Goal: Find specific fact

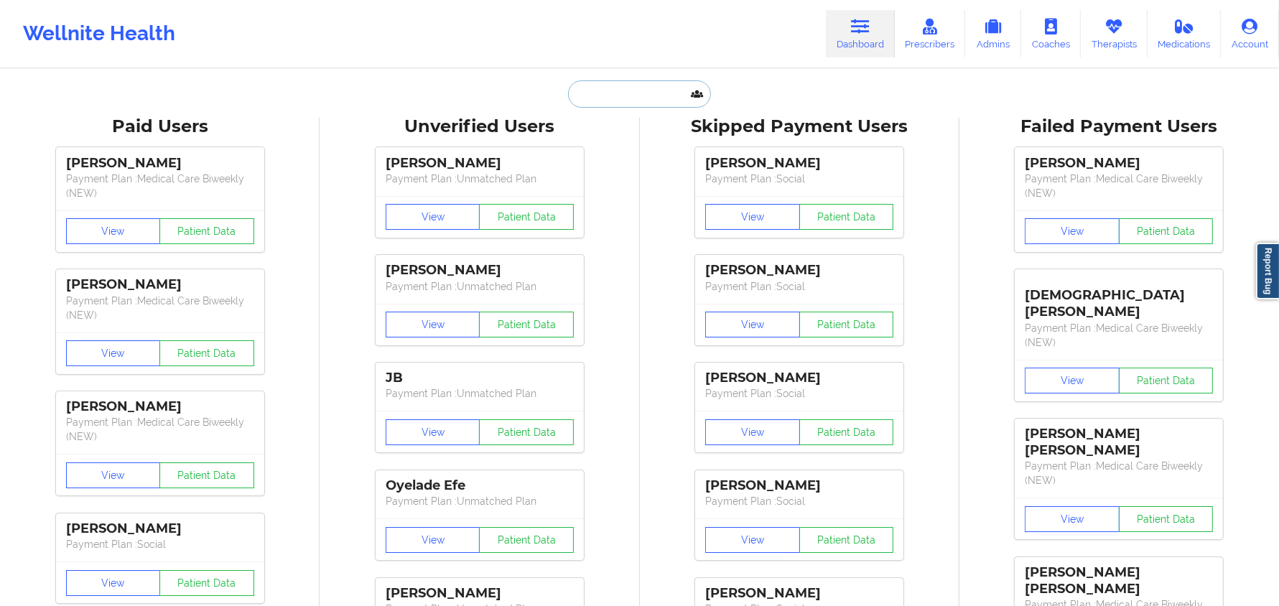
click at [679, 90] on input "text" at bounding box center [639, 93] width 142 height 27
paste input "[PERSON_NAME]"
type input "[PERSON_NAME]"
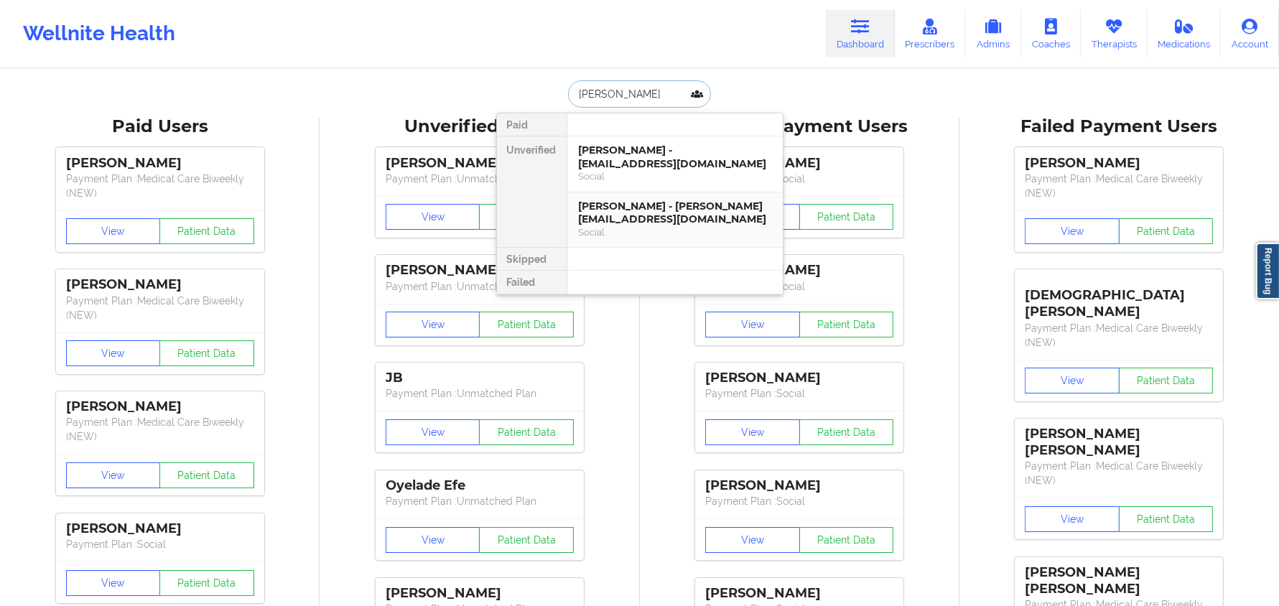
click at [650, 200] on div "[PERSON_NAME] - [PERSON_NAME][EMAIL_ADDRESS][DOMAIN_NAME]" at bounding box center [675, 213] width 192 height 27
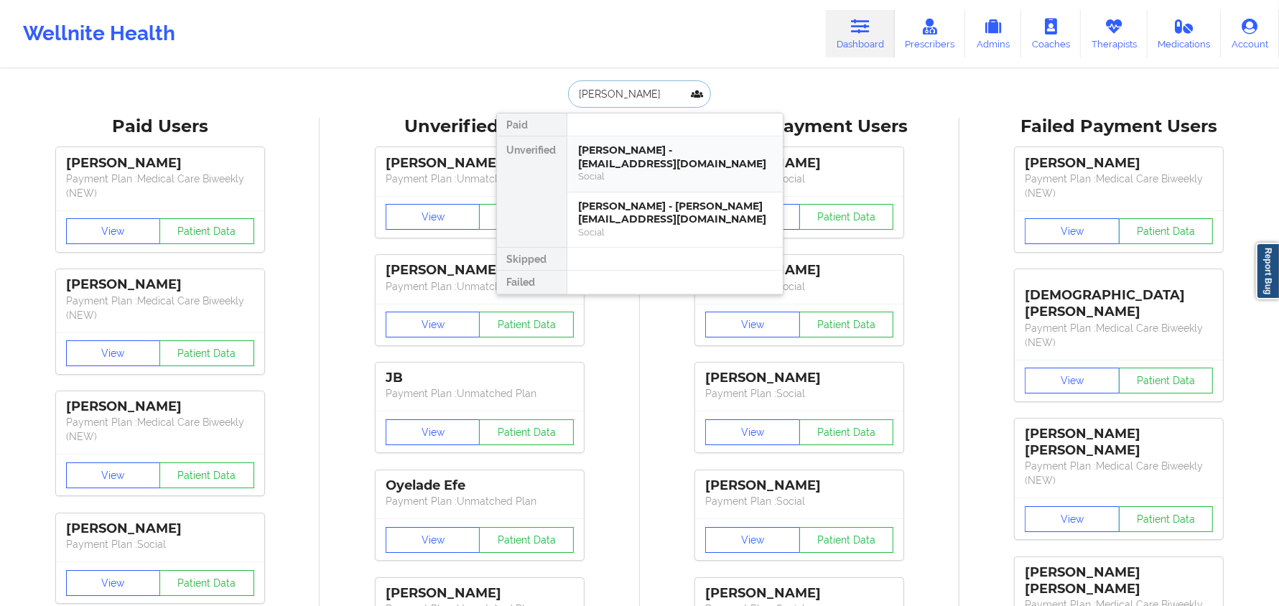
click at [695, 170] on div "Social" at bounding box center [675, 176] width 192 height 12
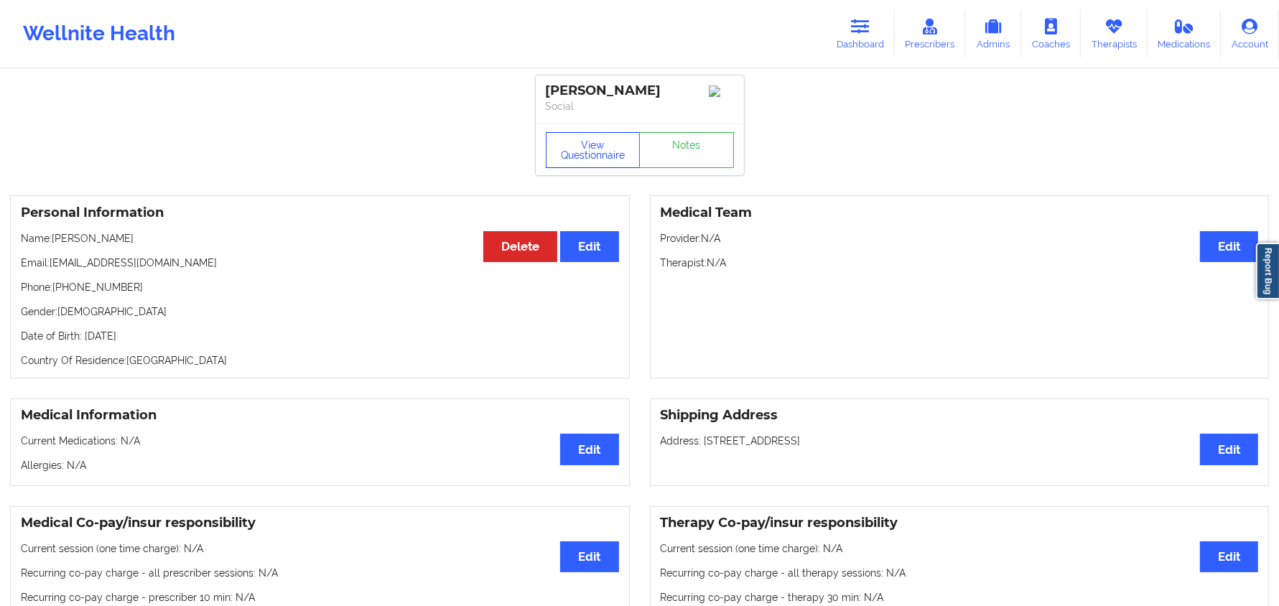
click at [589, 149] on button "View Questionnaire" at bounding box center [593, 150] width 95 height 36
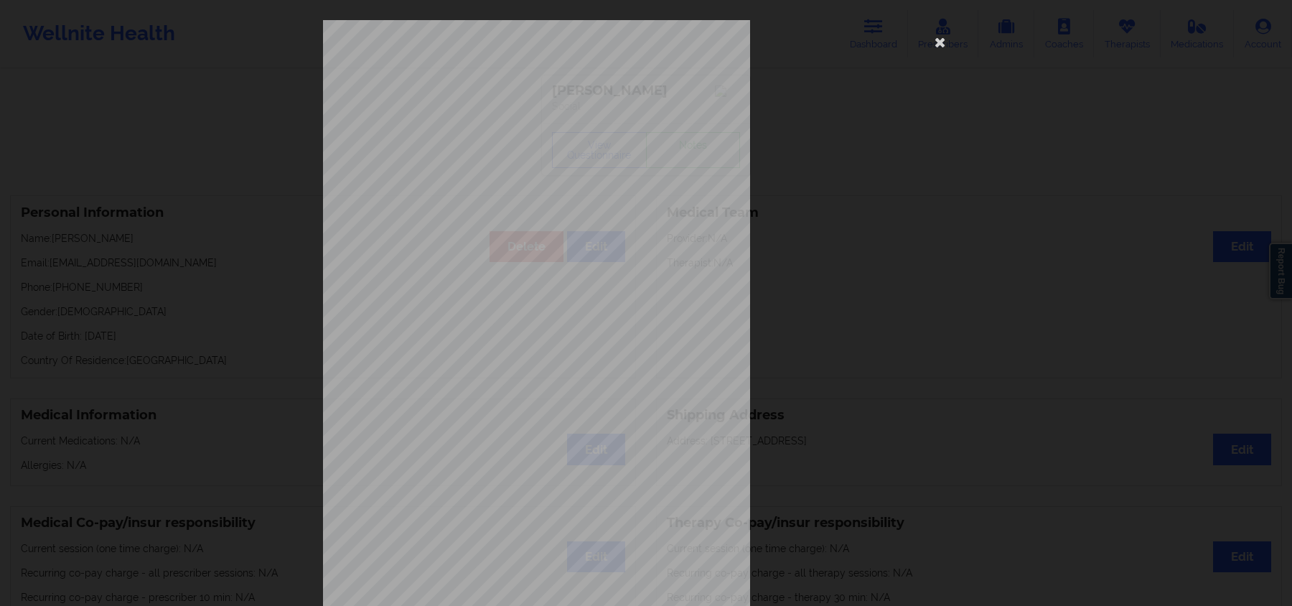
scroll to position [79, 0]
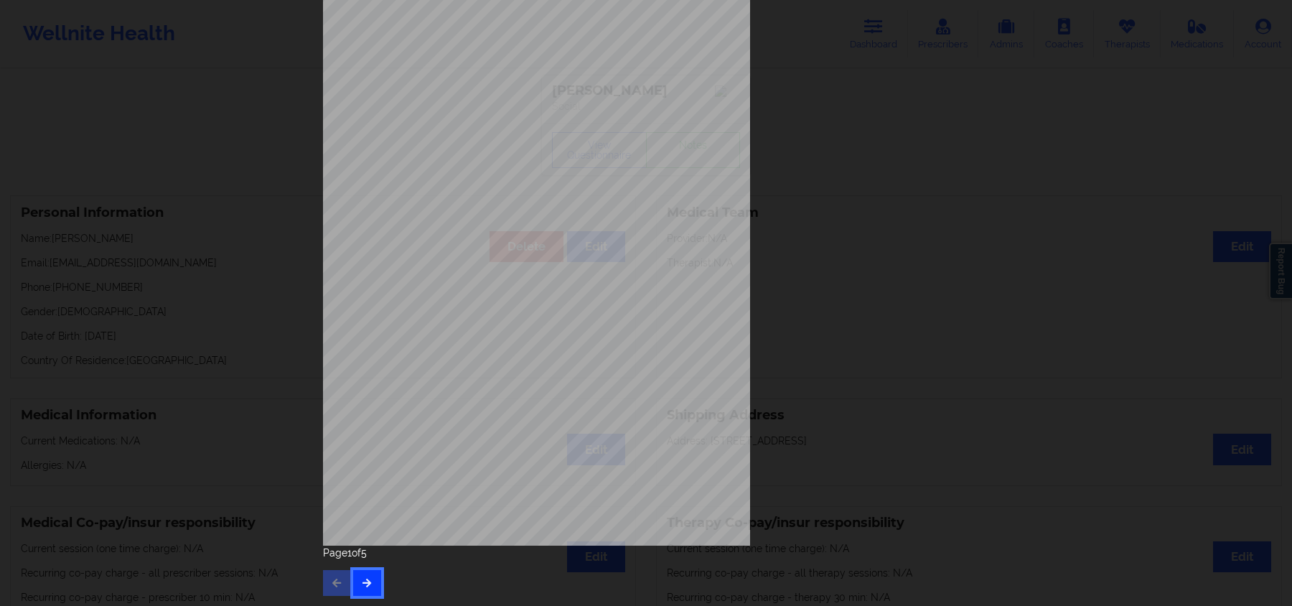
click at [362, 592] on button "button" at bounding box center [367, 583] width 28 height 26
click at [356, 584] on button "button" at bounding box center [367, 583] width 28 height 26
click at [365, 592] on button "button" at bounding box center [367, 583] width 28 height 26
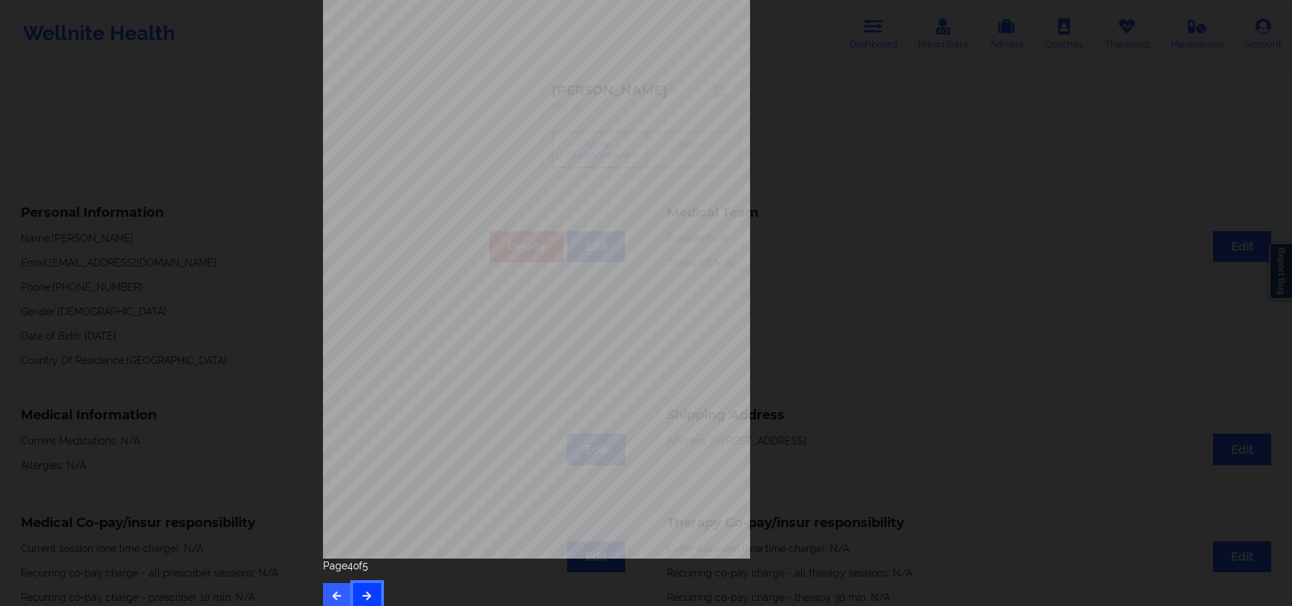
scroll to position [67, 0]
click at [140, 392] on div "Insurance company type details by patient commercial Insurance Member ID for pa…" at bounding box center [646, 303] width 1292 height 606
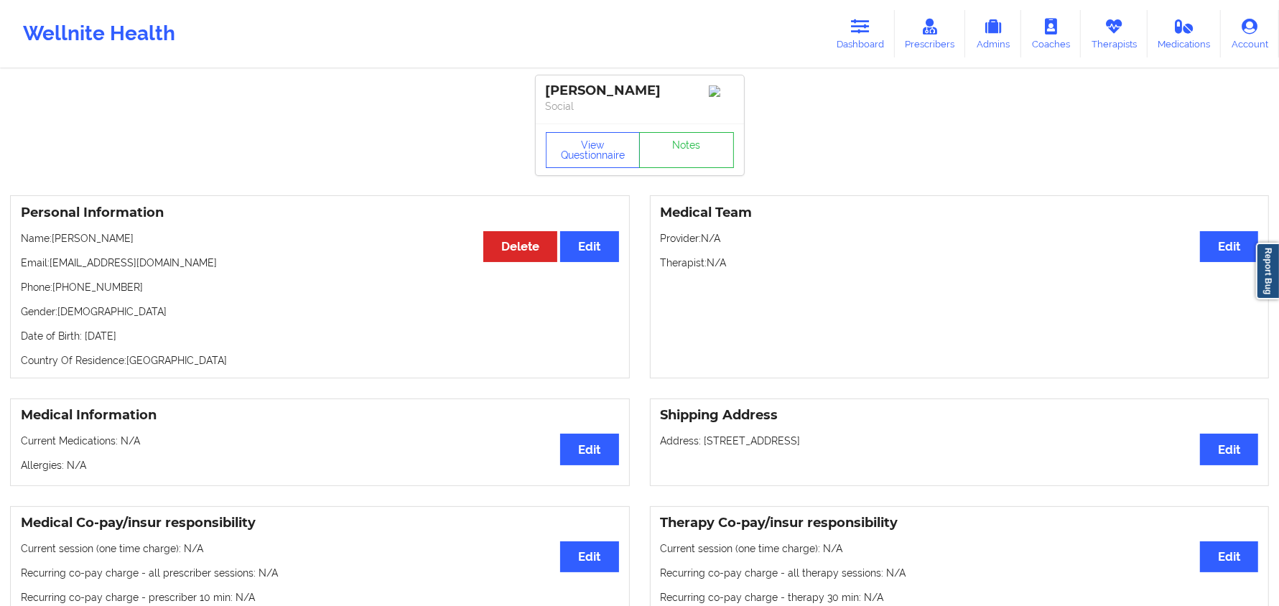
click at [590, 175] on div "View Questionnaire Notes" at bounding box center [640, 150] width 208 height 52
click at [602, 160] on button "View Questionnaire" at bounding box center [593, 150] width 95 height 36
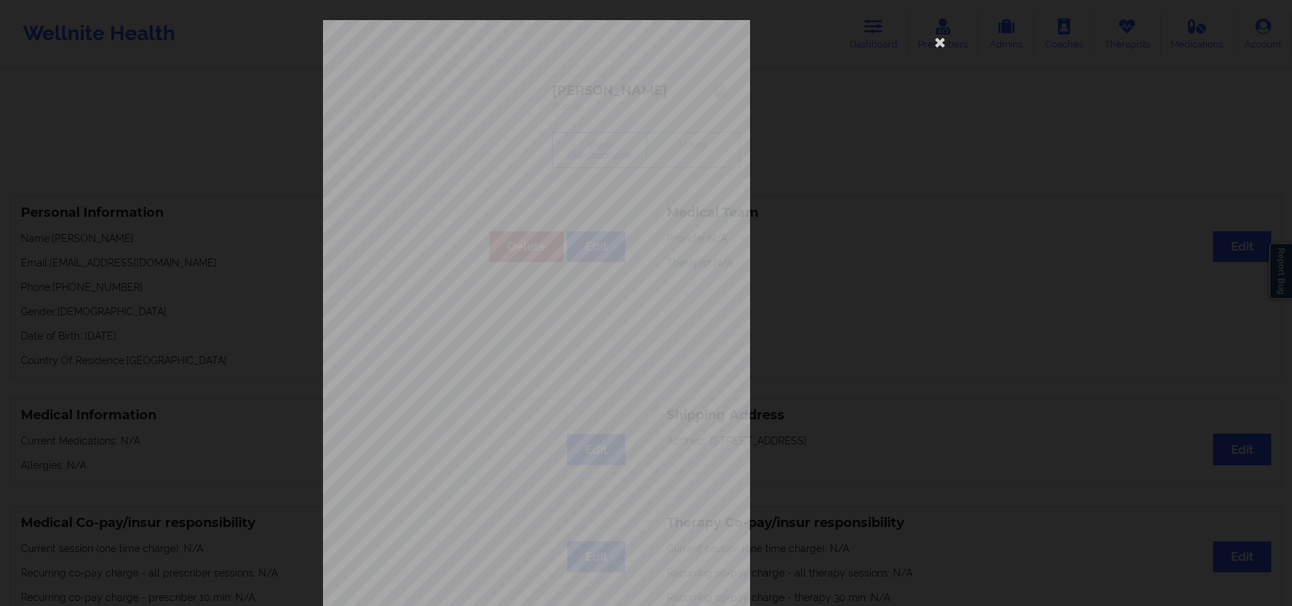
scroll to position [79, 0]
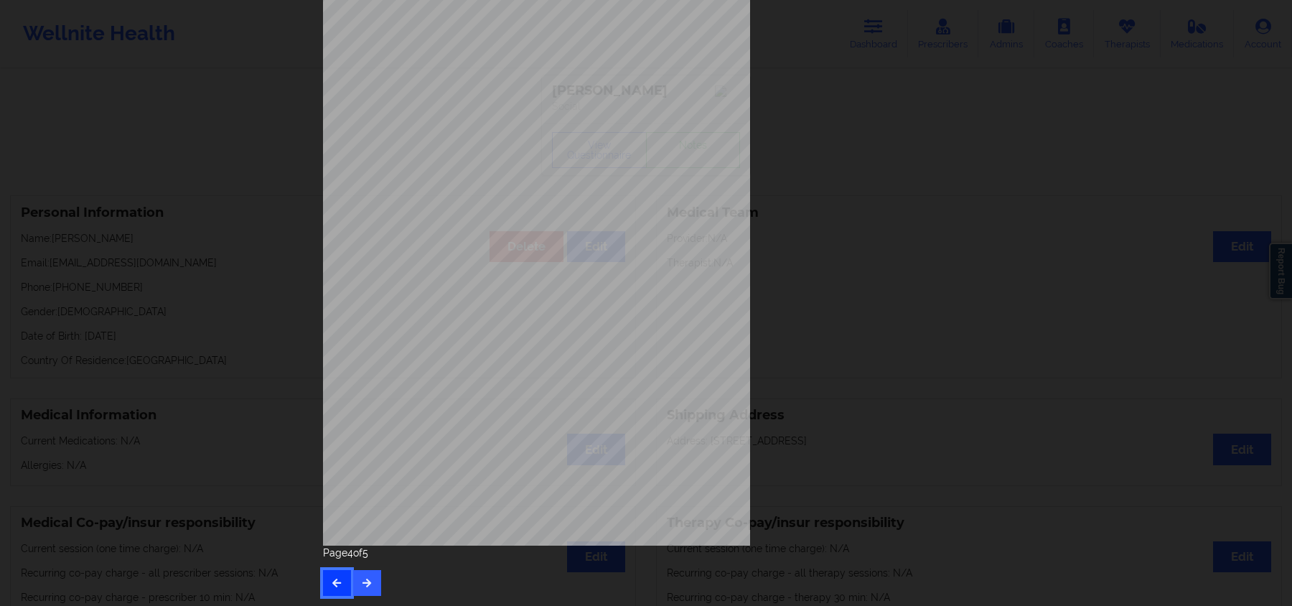
click at [340, 581] on button "button" at bounding box center [337, 583] width 28 height 26
click at [336, 573] on button "button" at bounding box center [337, 583] width 28 height 26
click at [336, 579] on icon "button" at bounding box center [337, 582] width 12 height 9
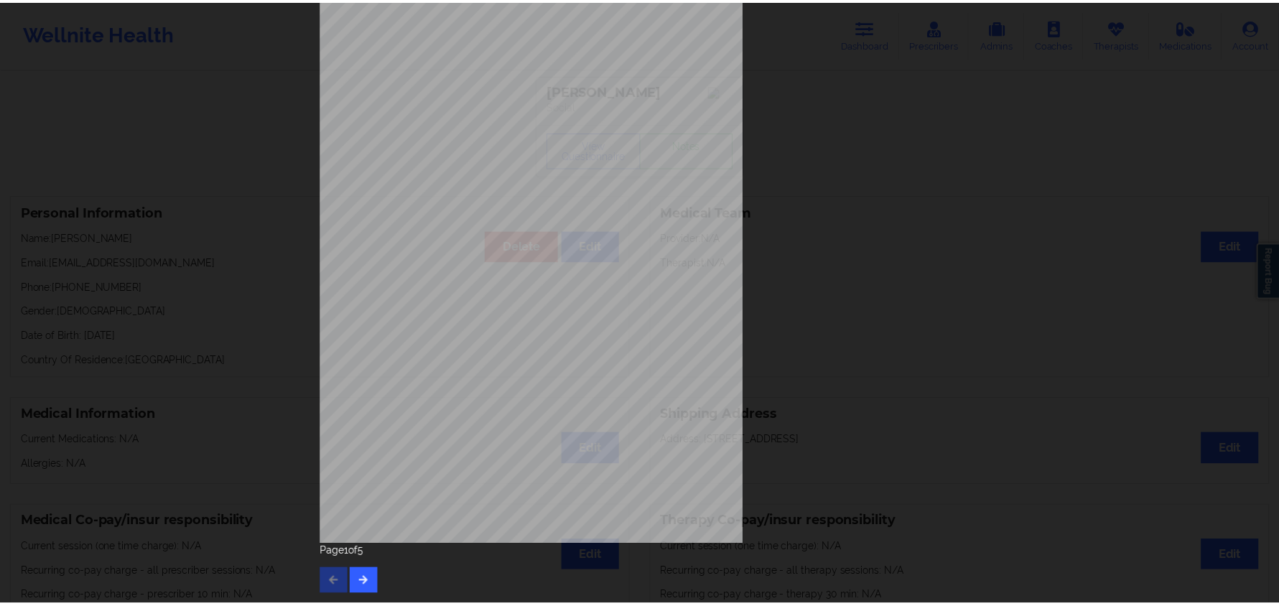
scroll to position [0, 0]
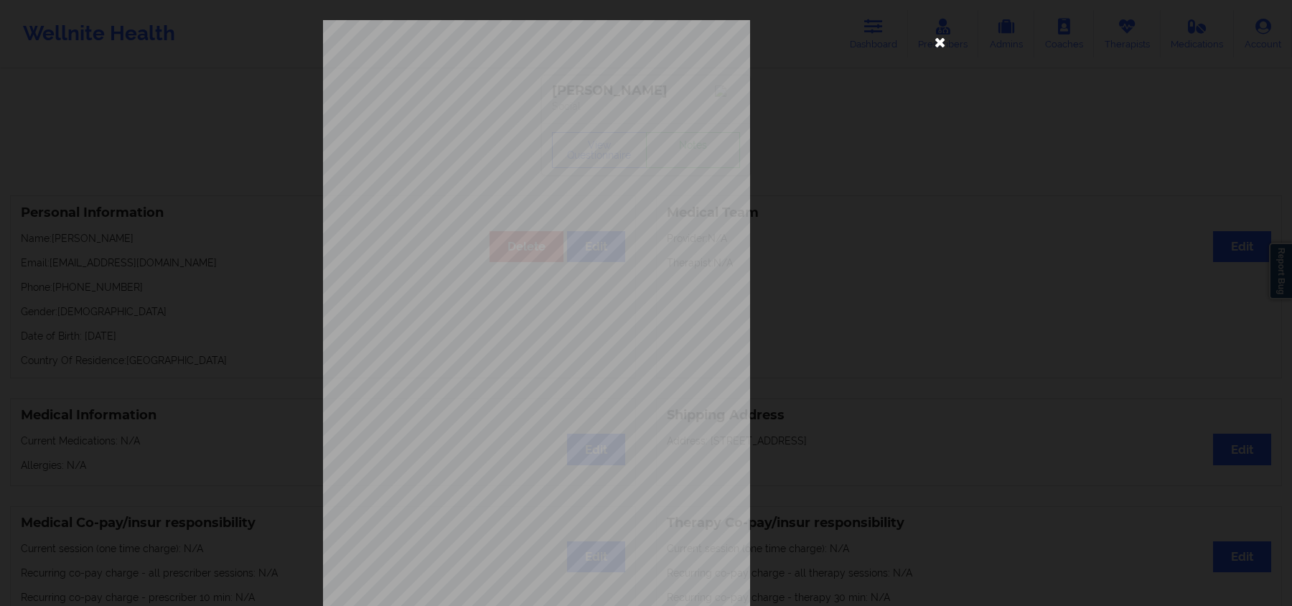
click at [940, 47] on icon at bounding box center [940, 41] width 23 height 23
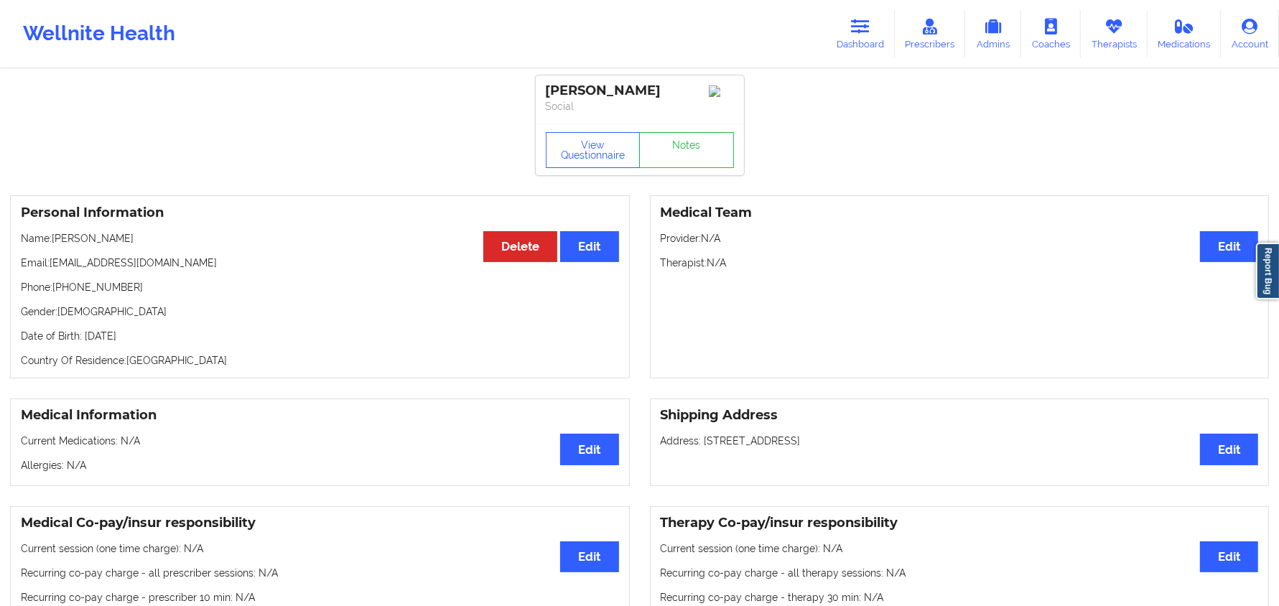
click at [92, 246] on p "Name: Luis Giron" at bounding box center [320, 238] width 598 height 14
drag, startPoint x: 122, startPoint y: 238, endPoint x: 55, endPoint y: 243, distance: 67.7
click at [55, 243] on p "Name: Luis Giron" at bounding box center [320, 238] width 598 height 14
copy p "Luis Giron"
click at [187, 252] on div "Personal Information Edit Delete Name: Luis Giron Email: vanchis86@gmail.com Ph…" at bounding box center [320, 286] width 620 height 183
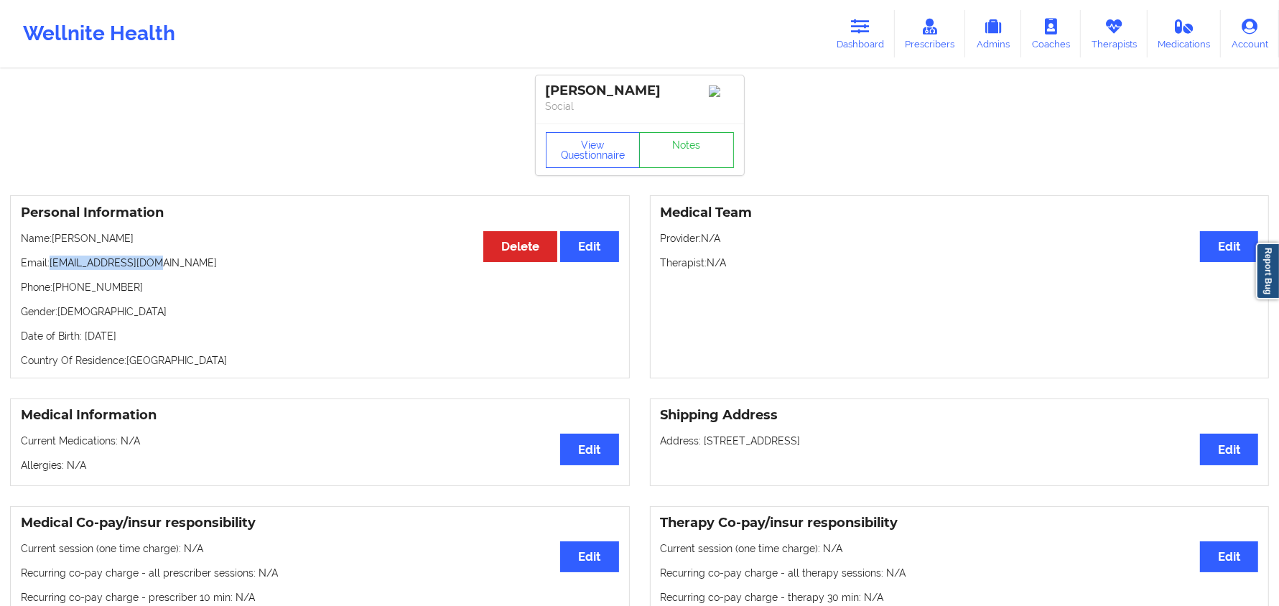
drag, startPoint x: 182, startPoint y: 268, endPoint x: 52, endPoint y: 267, distance: 130.0
click at [52, 267] on p "Email: vanchis86@gmail.com" at bounding box center [320, 263] width 598 height 14
copy p "vanchis86@gmail.com"
